Goal: Task Accomplishment & Management: Manage account settings

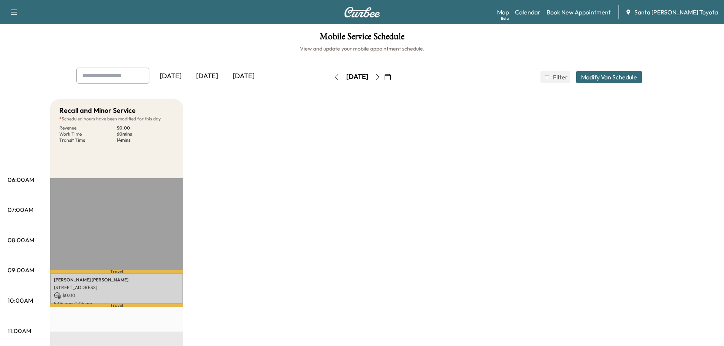
click at [334, 79] on icon "button" at bounding box center [337, 77] width 6 height 6
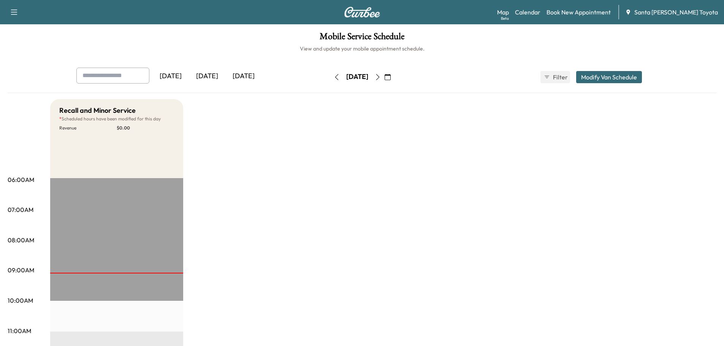
click at [384, 81] on button "button" at bounding box center [378, 77] width 13 height 12
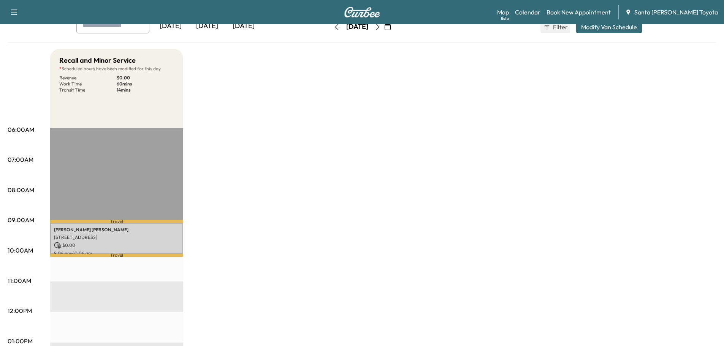
scroll to position [76, 0]
